Goal: Information Seeking & Learning: Learn about a topic

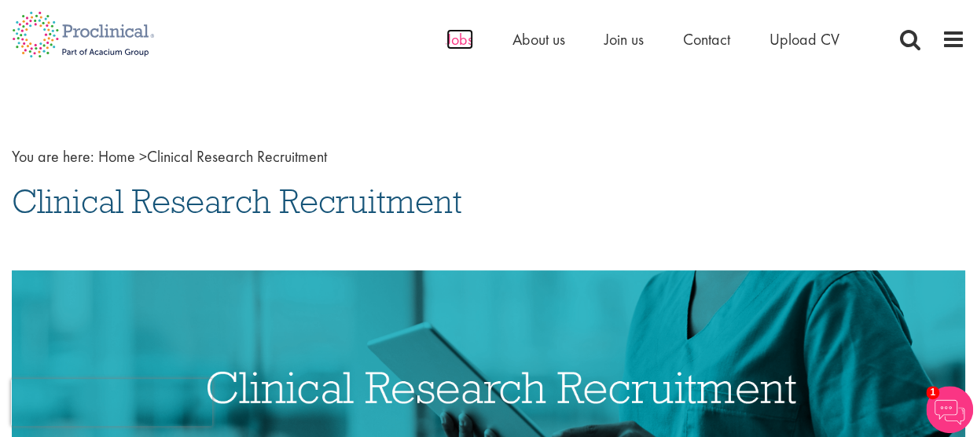
click at [459, 38] on span "Jobs" at bounding box center [460, 39] width 27 height 20
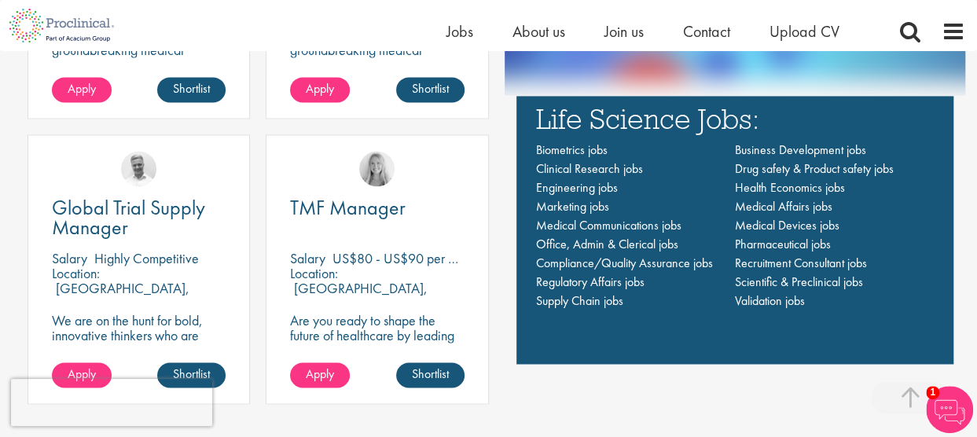
scroll to position [1022, 0]
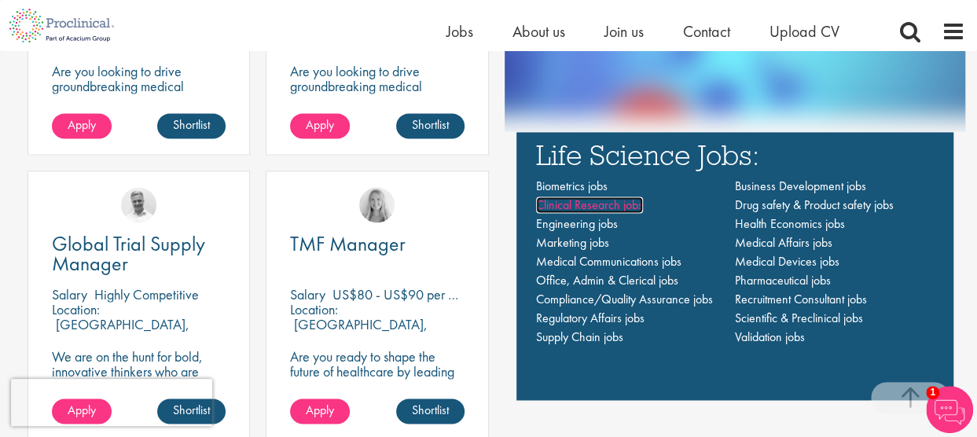
click at [610, 201] on span "Clinical Research jobs" at bounding box center [589, 205] width 107 height 17
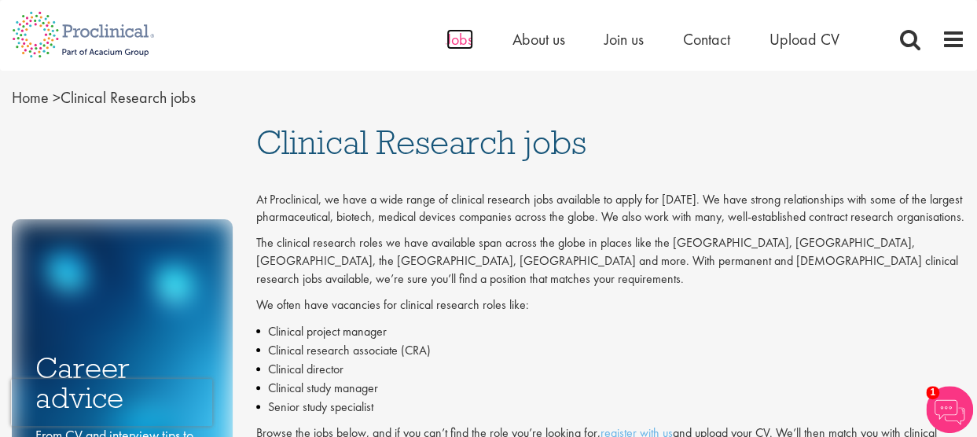
click at [461, 39] on span "Jobs" at bounding box center [460, 39] width 27 height 20
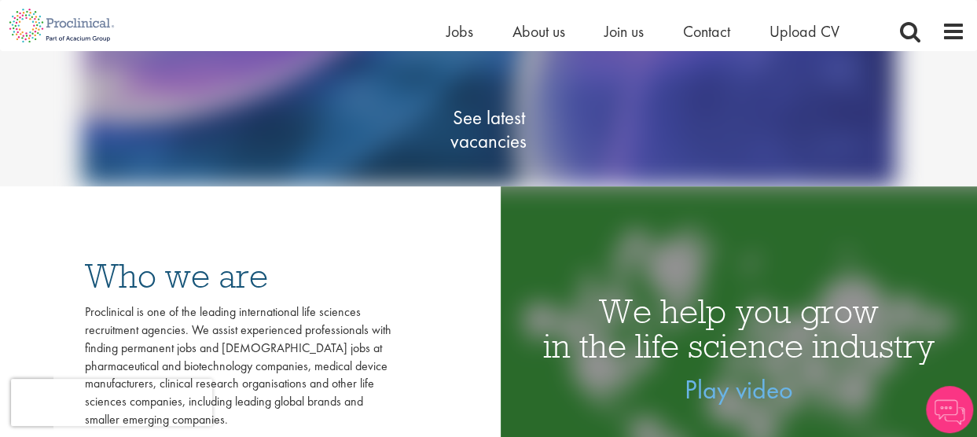
scroll to position [236, 0]
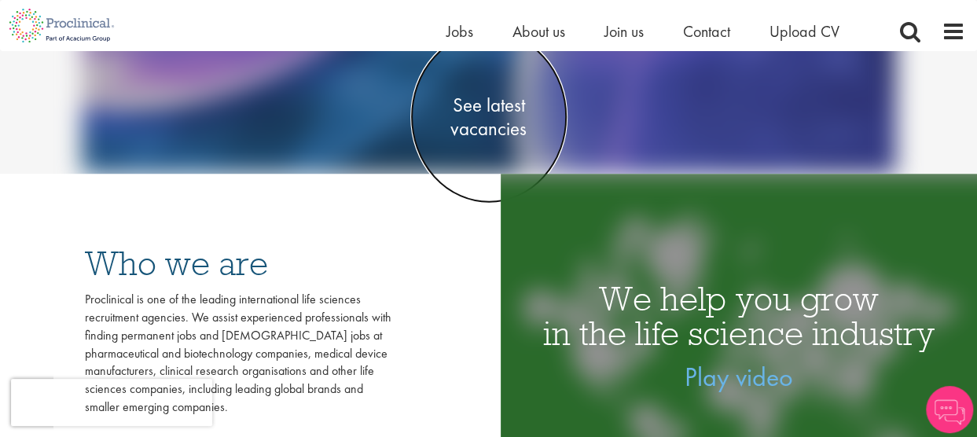
click at [506, 128] on span "See latest vacancies" at bounding box center [488, 116] width 157 height 47
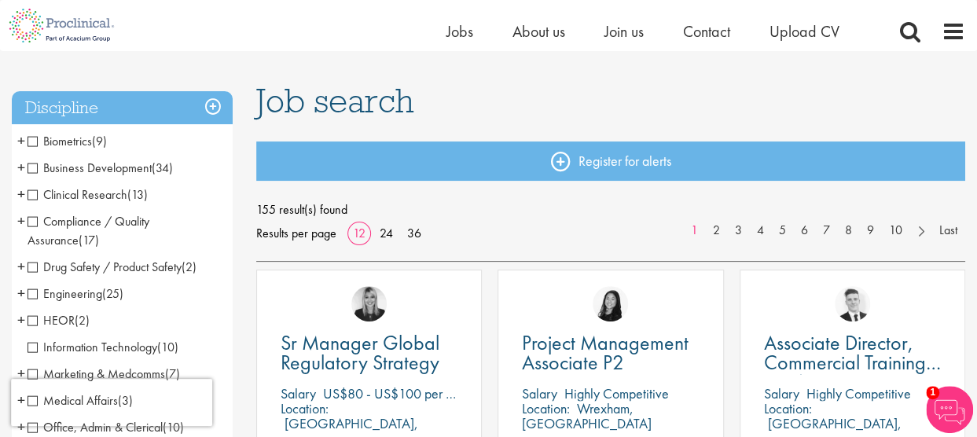
scroll to position [157, 0]
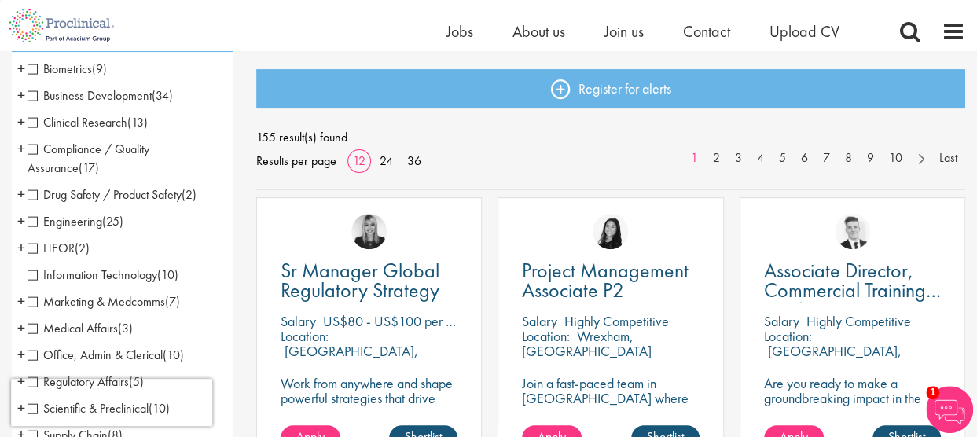
click at [22, 96] on span "+" at bounding box center [21, 95] width 8 height 24
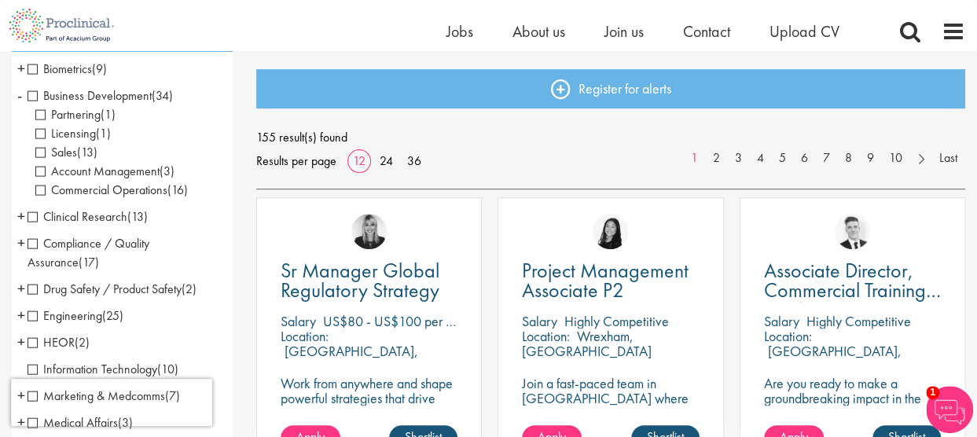
click at [22, 96] on span "-" at bounding box center [19, 95] width 5 height 24
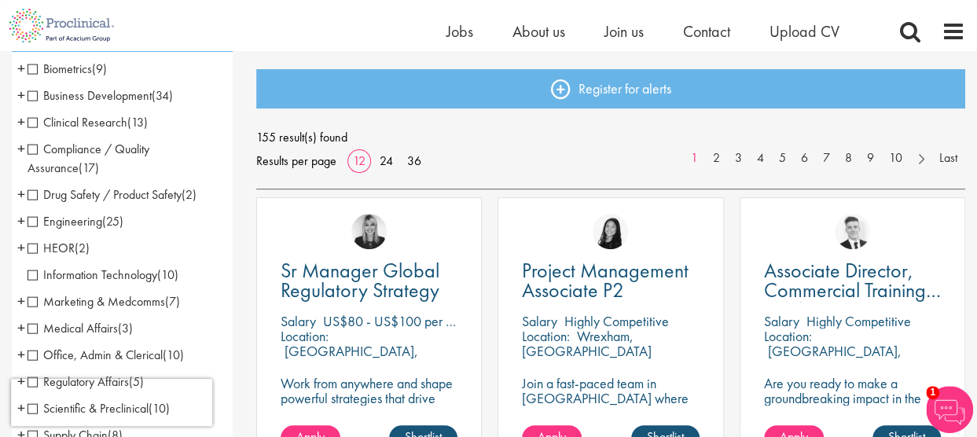
click at [20, 121] on span "+" at bounding box center [21, 122] width 8 height 24
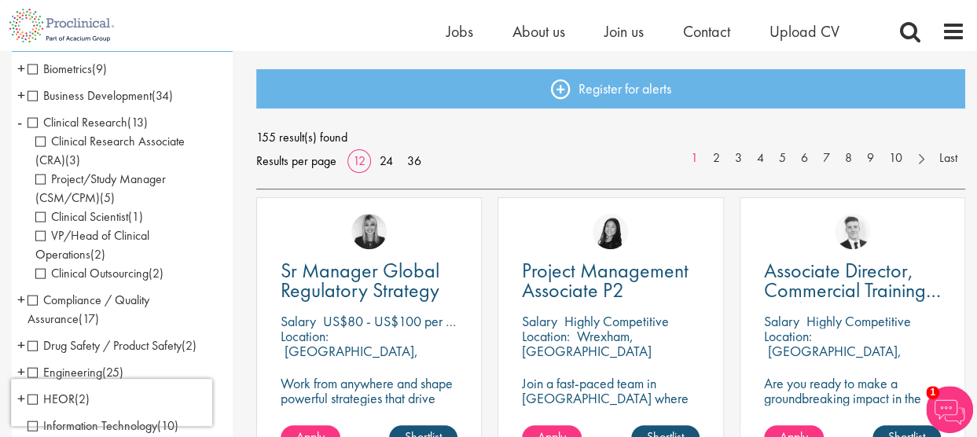
click at [36, 123] on span "Clinical Research" at bounding box center [78, 122] width 100 height 17
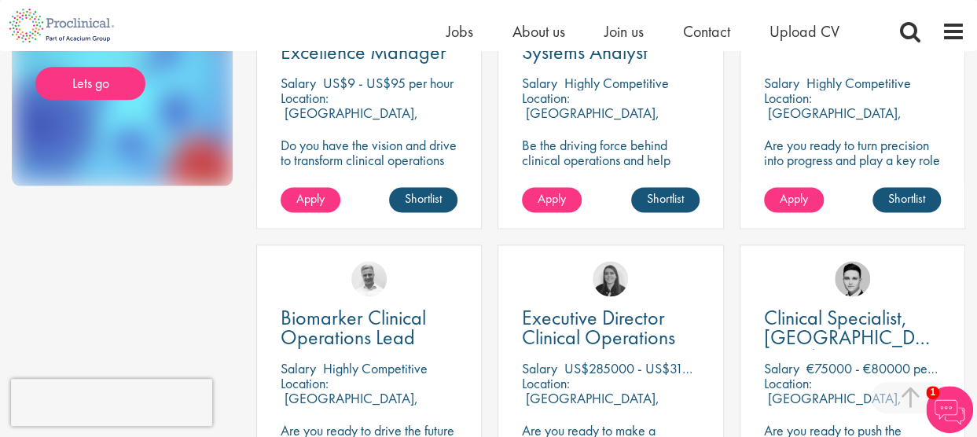
scroll to position [943, 0]
